Goal: Information Seeking & Learning: Learn about a topic

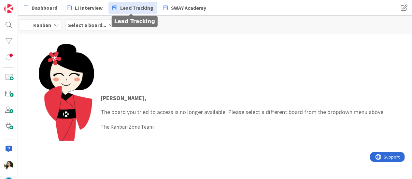
click at [147, 6] on span "Lead Tracking" at bounding box center [136, 8] width 33 height 8
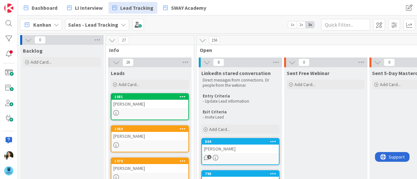
click at [91, 23] on b "Sales - Lead Tracking" at bounding box center [93, 24] width 50 height 7
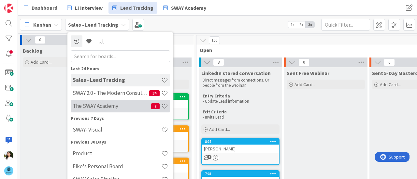
click at [92, 108] on h4 "The SWAY Academy" at bounding box center [112, 106] width 78 height 7
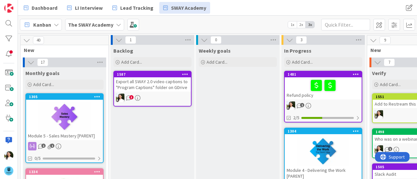
click at [171, 84] on div "Export all SWAY 2.0 video captions to "Program Captions" folder on GDrive" at bounding box center [152, 84] width 77 height 14
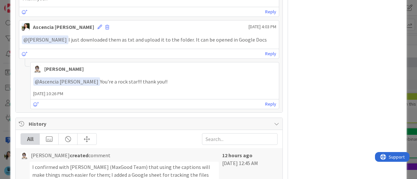
scroll to position [252, 0]
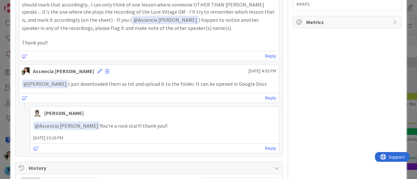
click at [0, 70] on div "ID 1587 The SWAY Academy Backlog Title 74 / 128 Export all SWAY 2.0 video capti…" at bounding box center [208, 89] width 417 height 179
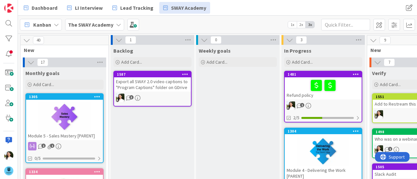
click at [105, 24] on b "The SWAY Academy" at bounding box center [90, 24] width 45 height 7
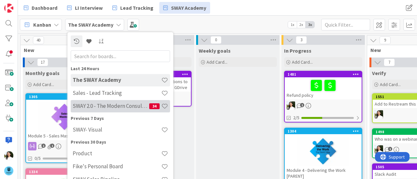
click at [96, 101] on div "SWAY 2.0 - The Modern Consulting Blueprint 34" at bounding box center [120, 106] width 99 height 12
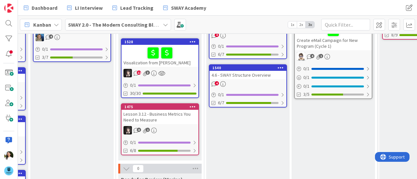
scroll to position [81, 334]
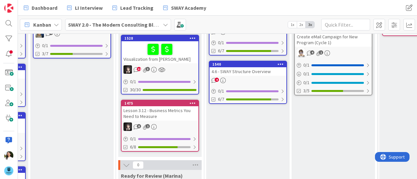
click at [250, 75] on div "4.6 - SWAY Structure Overview" at bounding box center [247, 71] width 77 height 8
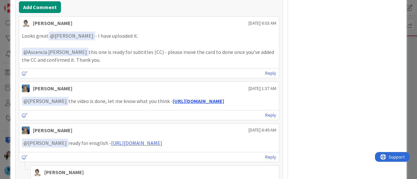
scroll to position [397, 0]
click at [193, 98] on link "https://www.veed.io/view/b4aa86c2-94b7-49bf-82d5-086eb2f4841b?panel=share" at bounding box center [198, 101] width 51 height 7
